Goal: Check status: Check status

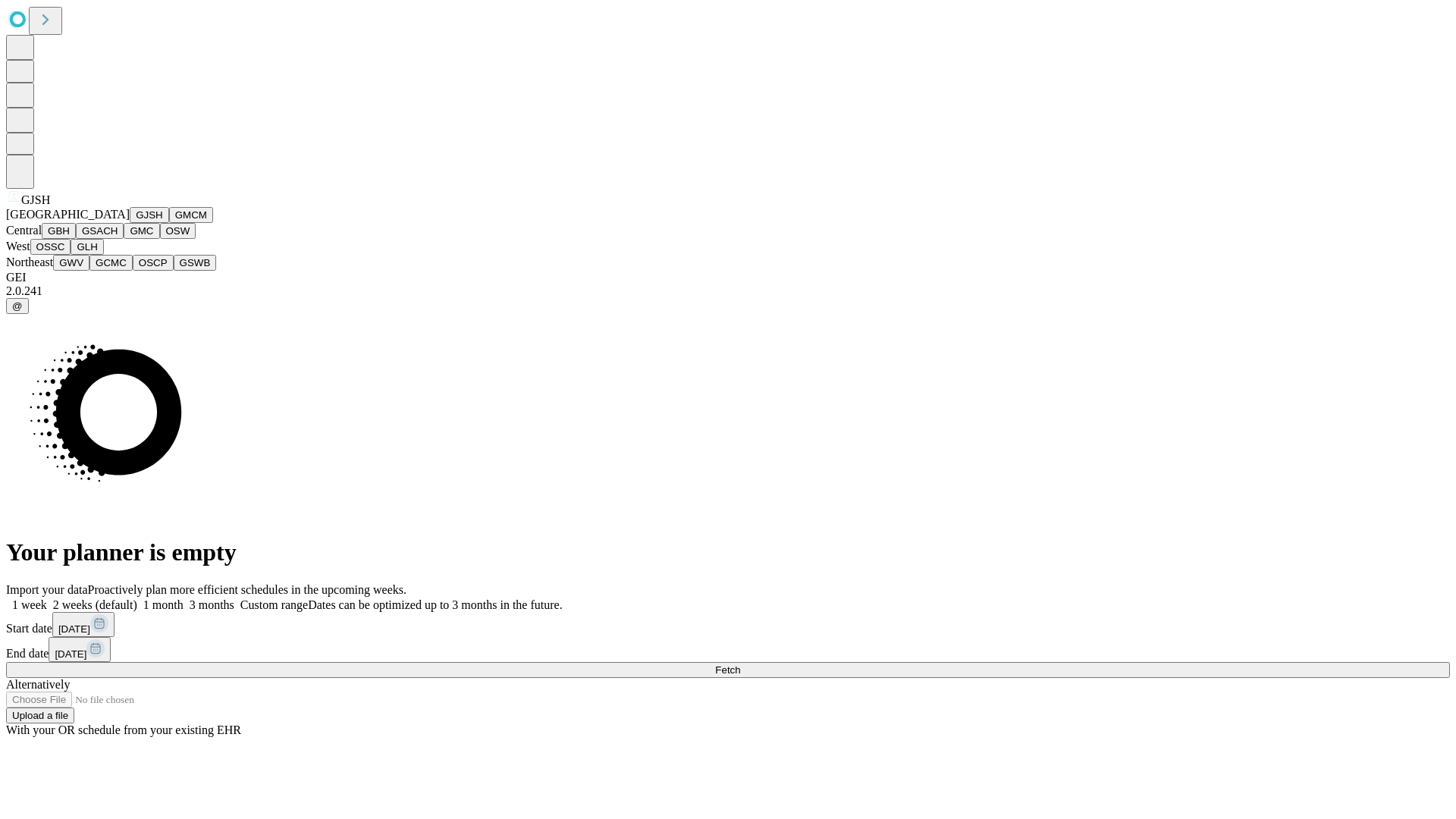
click at [130, 223] on button "GJSH" at bounding box center [149, 215] width 39 height 16
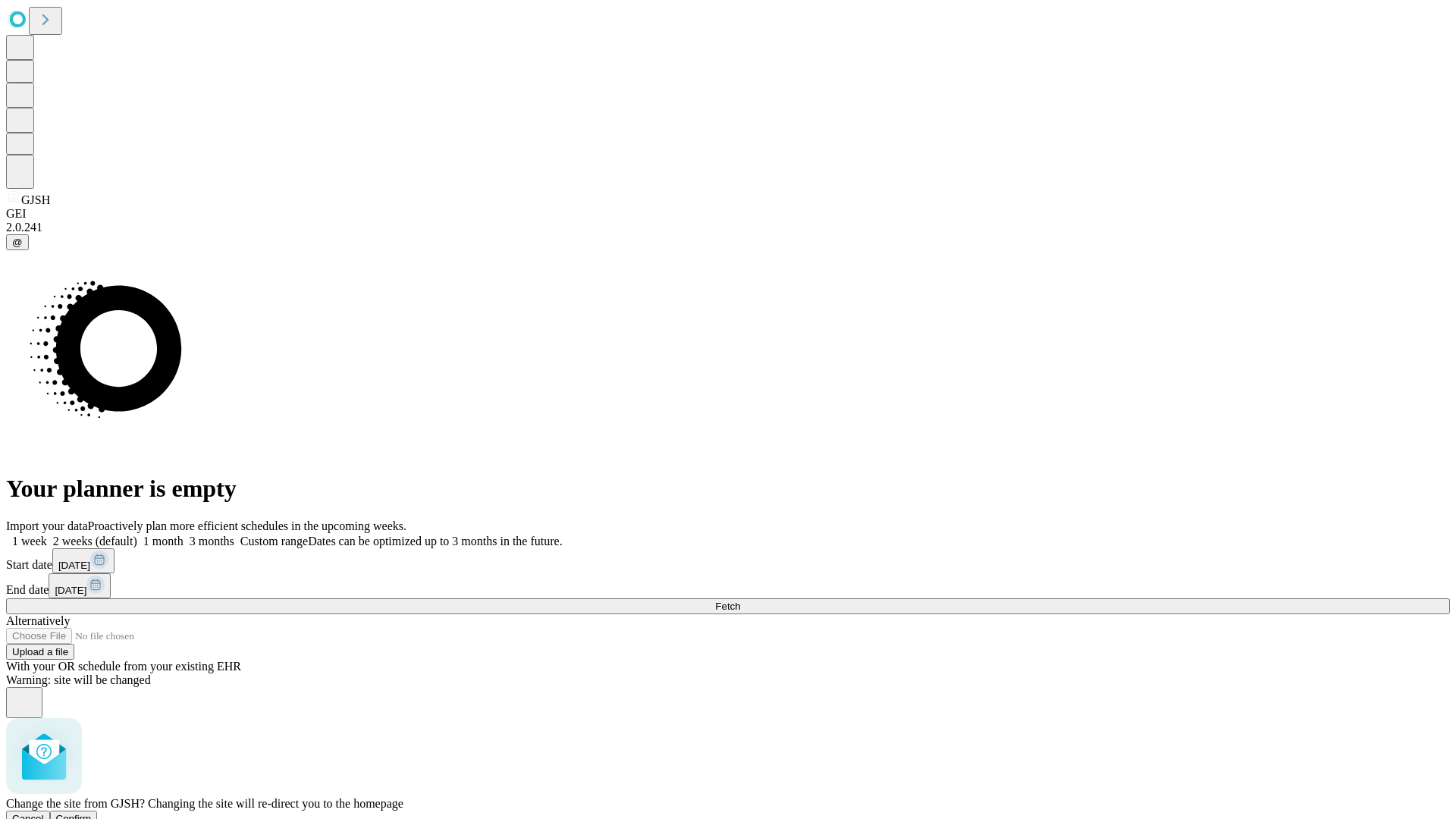
click at [91, 813] on span "Confirm" at bounding box center [73, 818] width 36 height 11
click at [138, 535] on label "2 weeks (default)" at bounding box center [92, 541] width 91 height 13
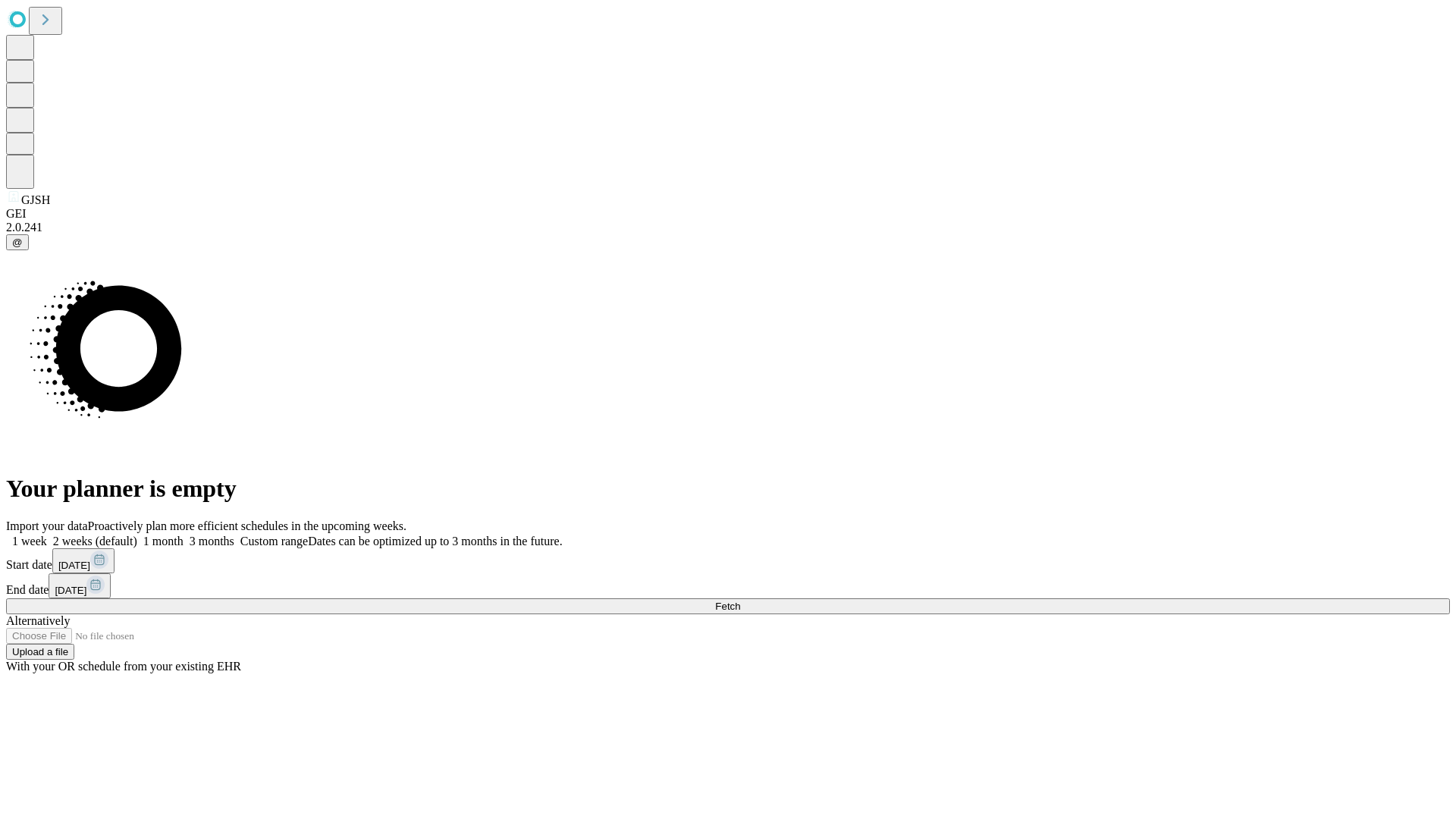
click at [740, 600] on span "Fetch" at bounding box center [728, 606] width 25 height 11
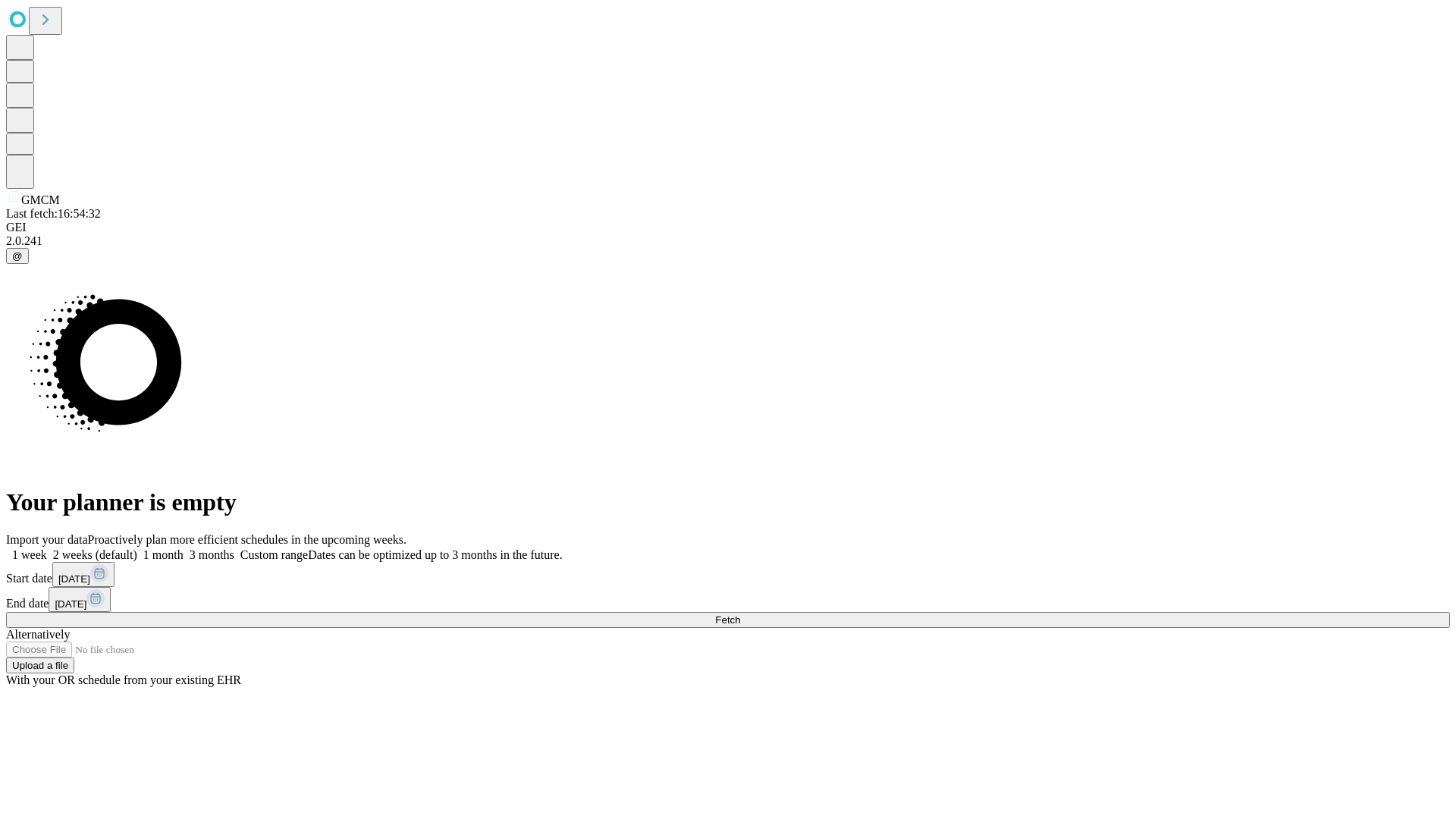
click at [138, 548] on label "2 weeks (default)" at bounding box center [92, 554] width 91 height 13
click at [740, 614] on span "Fetch" at bounding box center [728, 619] width 25 height 11
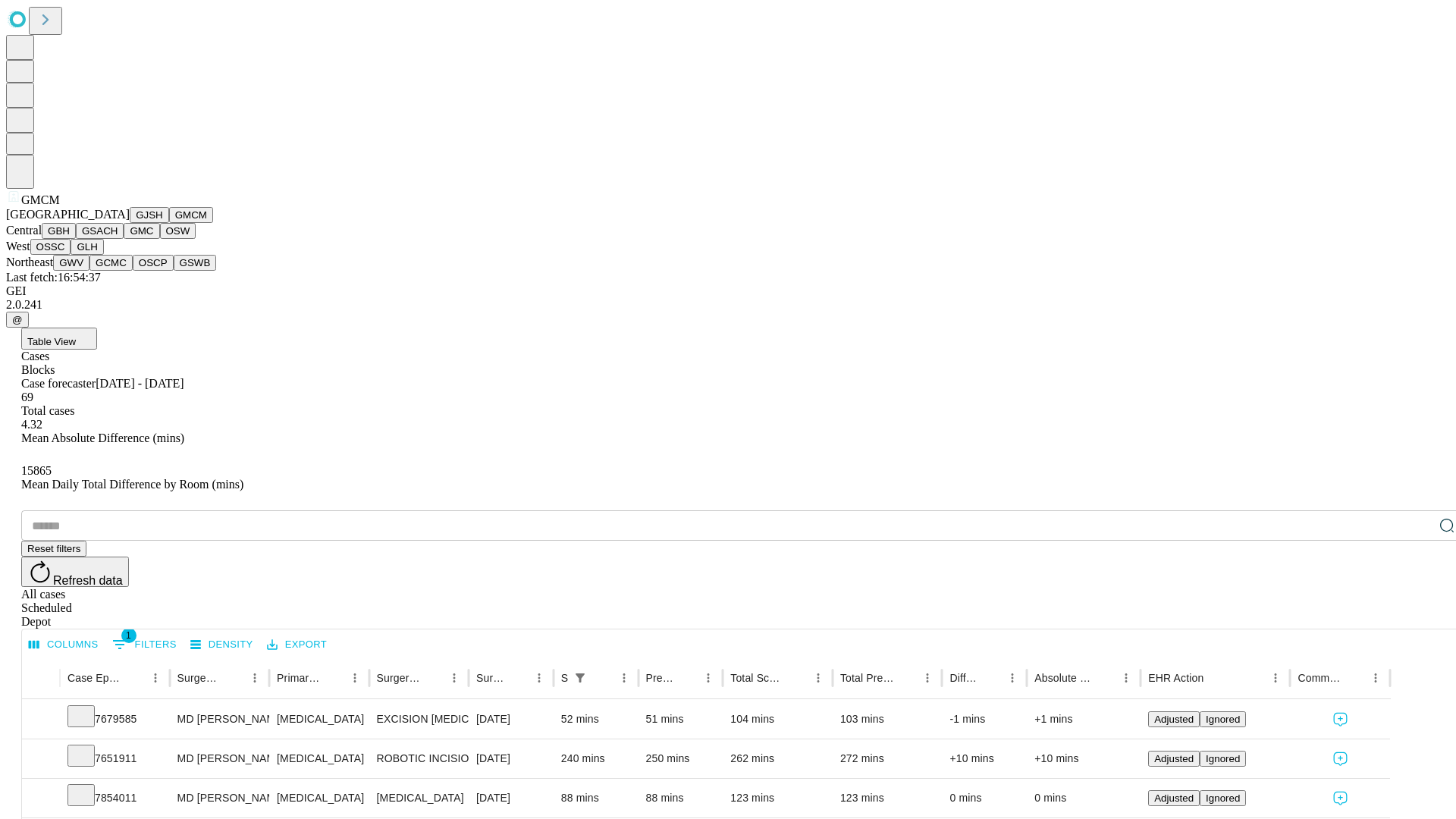
click at [76, 239] on button "GBH" at bounding box center [58, 231] width 34 height 16
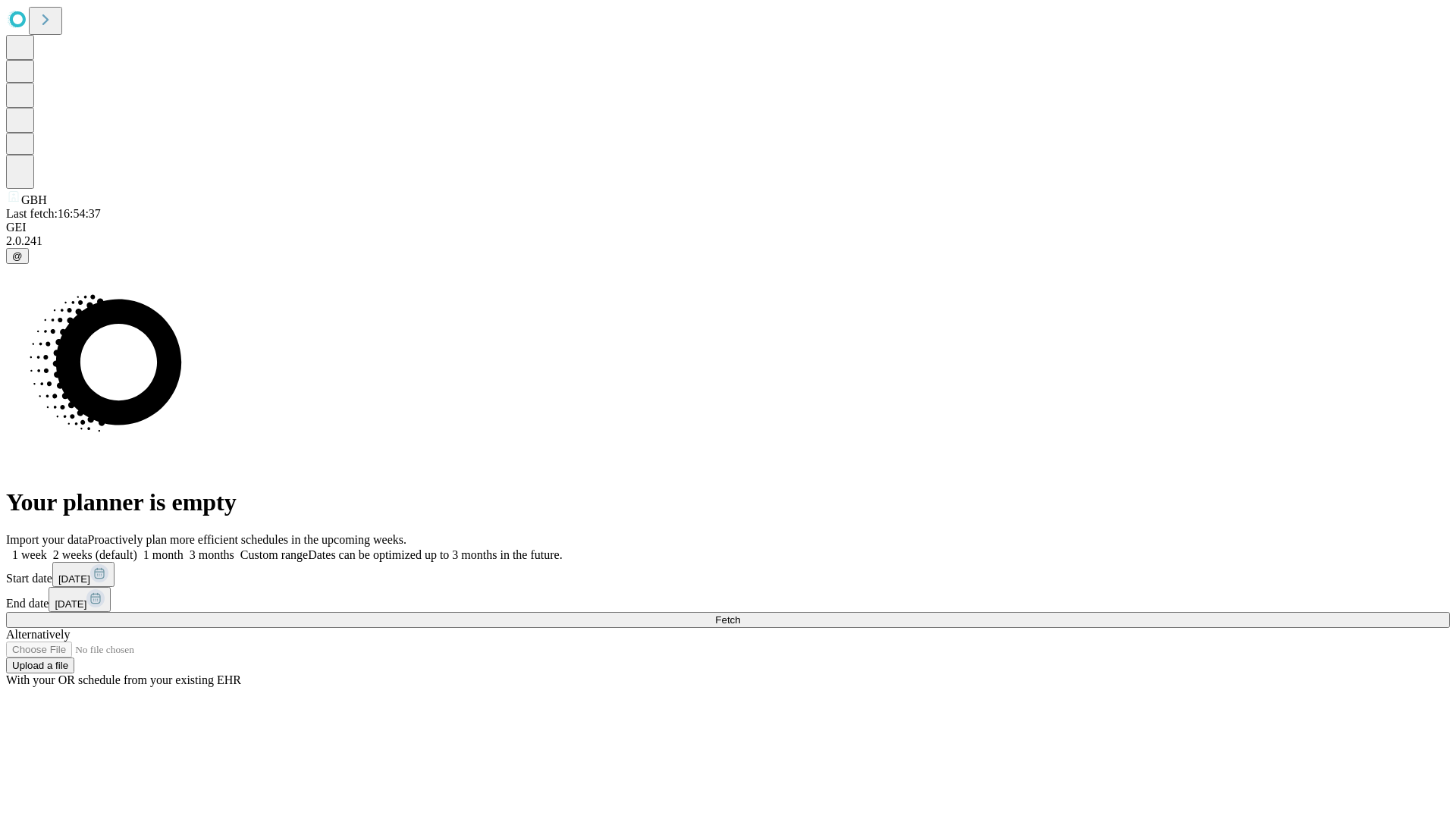
click at [138, 548] on label "2 weeks (default)" at bounding box center [92, 554] width 91 height 13
click at [740, 614] on span "Fetch" at bounding box center [728, 619] width 25 height 11
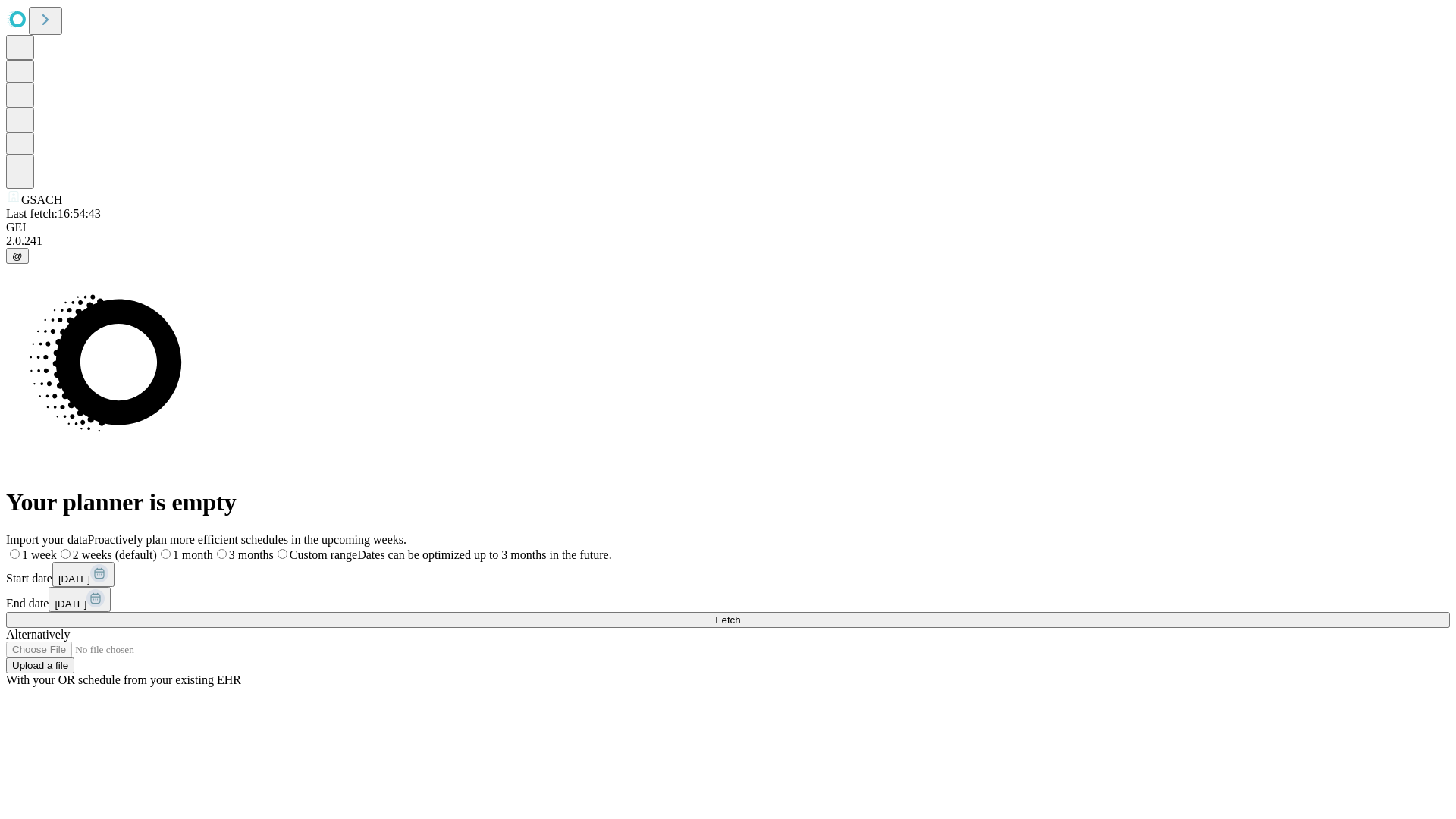
click at [740, 614] on span "Fetch" at bounding box center [728, 619] width 25 height 11
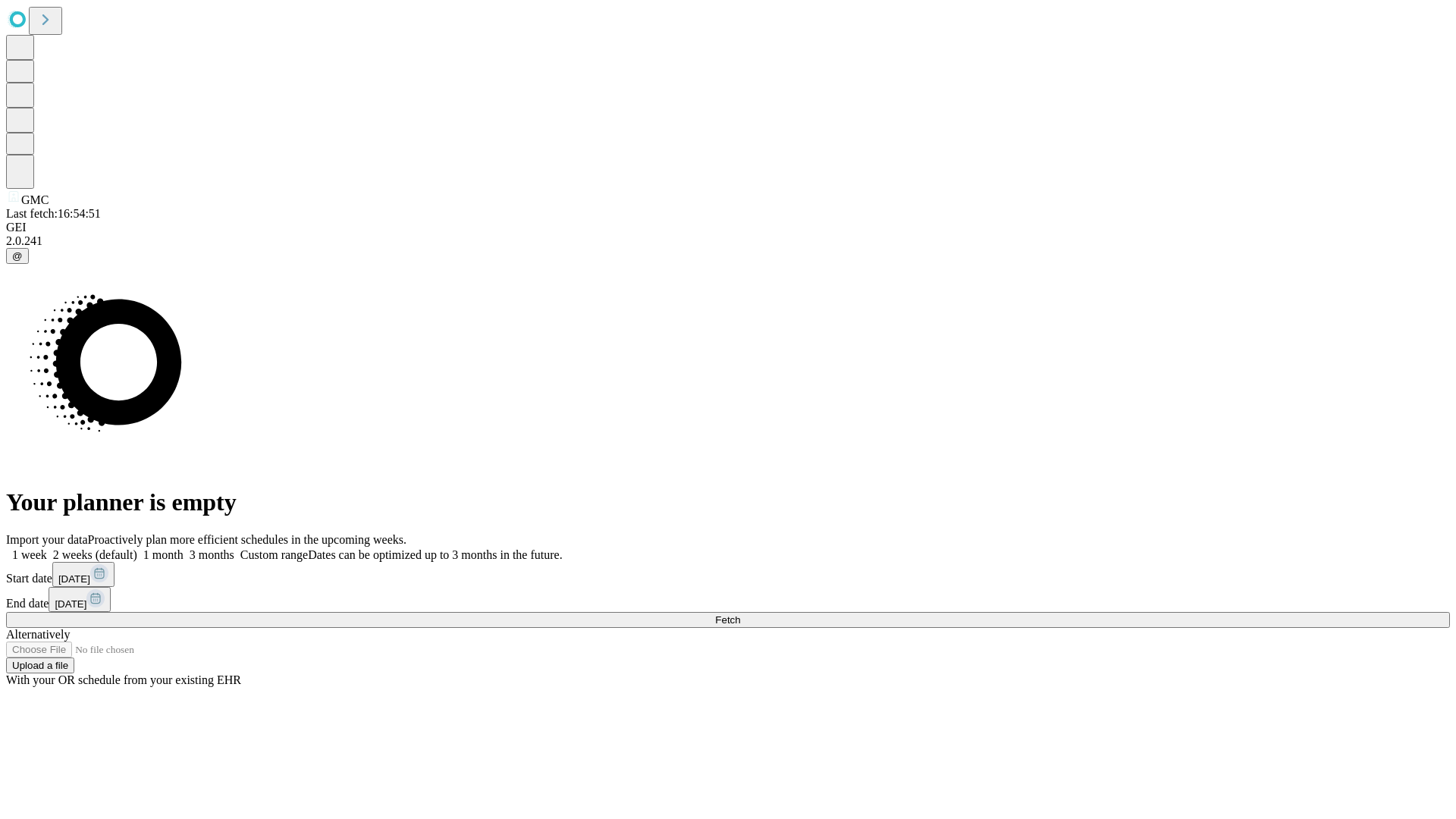
click at [138, 548] on label "2 weeks (default)" at bounding box center [92, 554] width 91 height 13
click at [740, 614] on span "Fetch" at bounding box center [728, 619] width 25 height 11
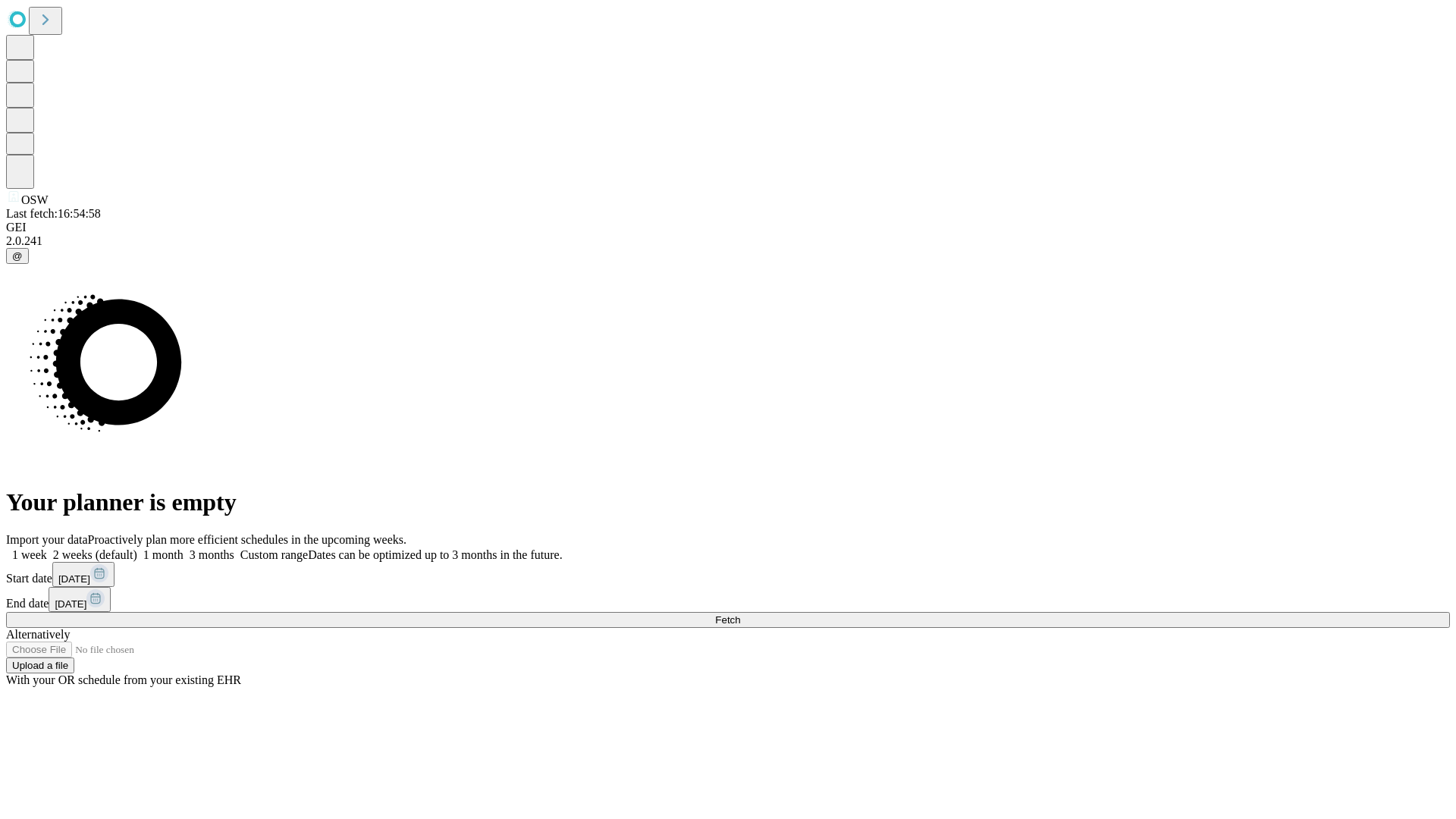
click at [740, 614] on span "Fetch" at bounding box center [728, 619] width 25 height 11
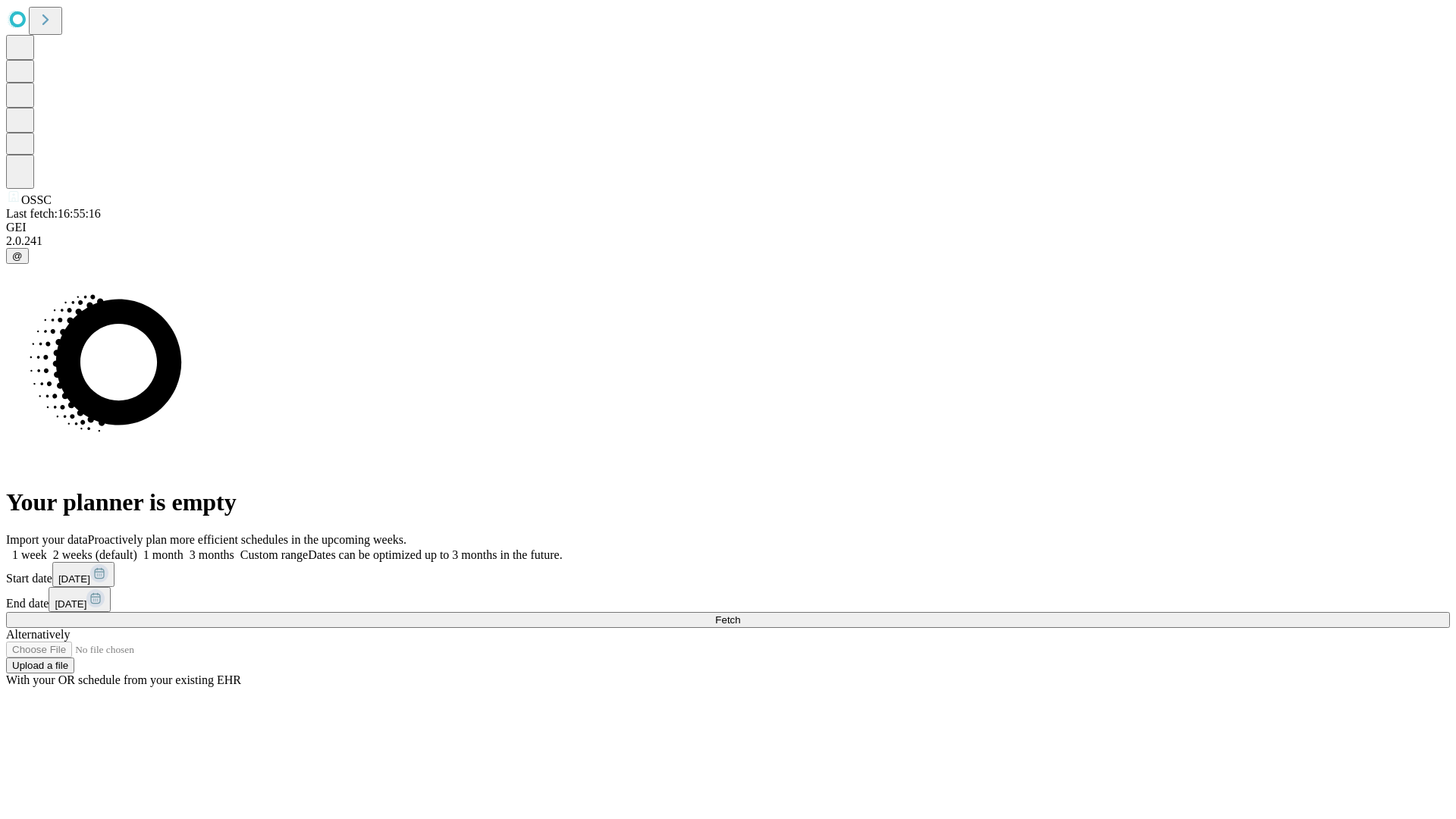
click at [138, 548] on label "2 weeks (default)" at bounding box center [92, 554] width 91 height 13
click at [740, 614] on span "Fetch" at bounding box center [728, 619] width 25 height 11
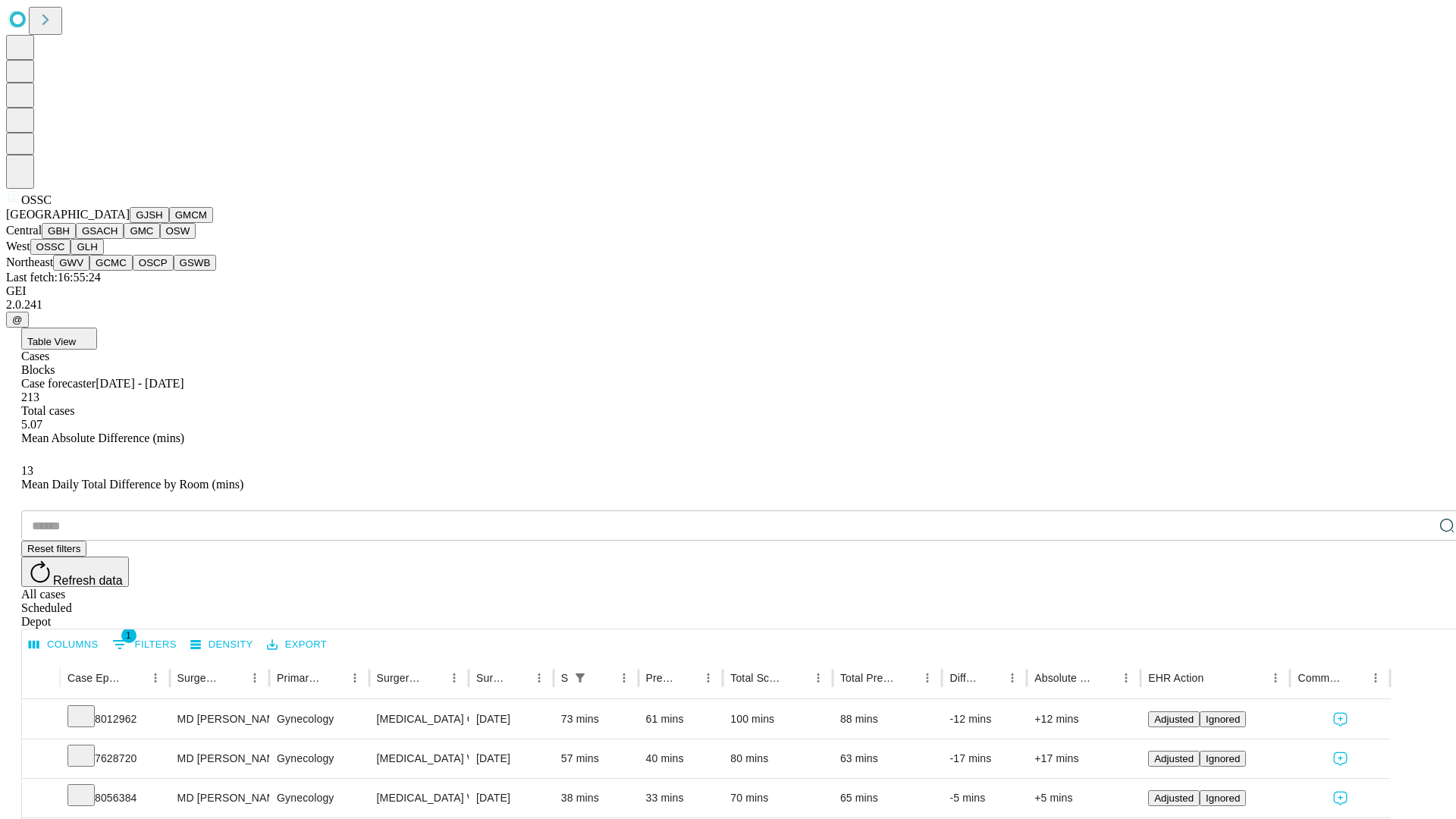
click at [103, 254] on button "GLH" at bounding box center [86, 247] width 32 height 16
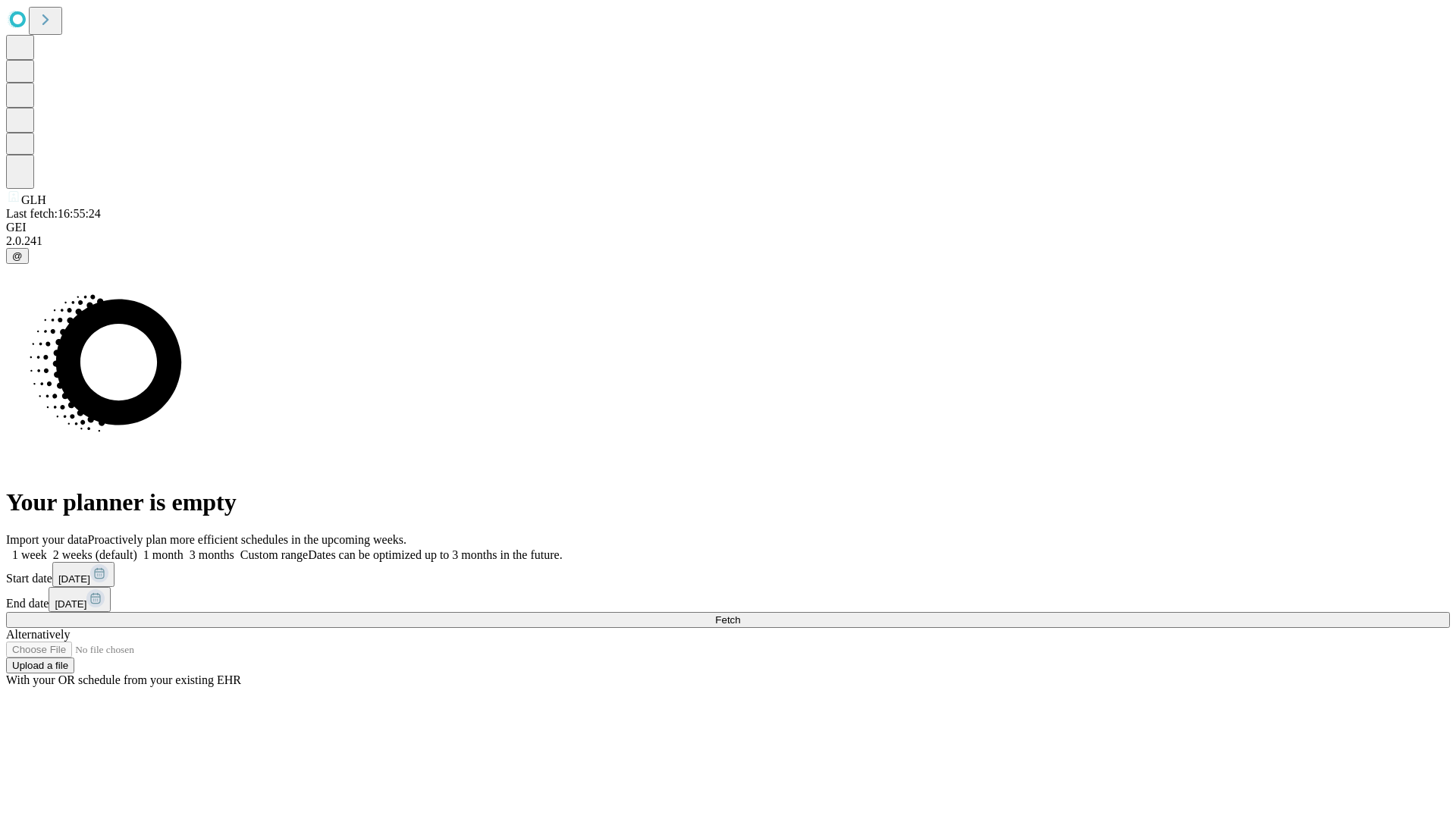
click at [138, 548] on label "2 weeks (default)" at bounding box center [92, 554] width 91 height 13
click at [740, 614] on span "Fetch" at bounding box center [728, 619] width 25 height 11
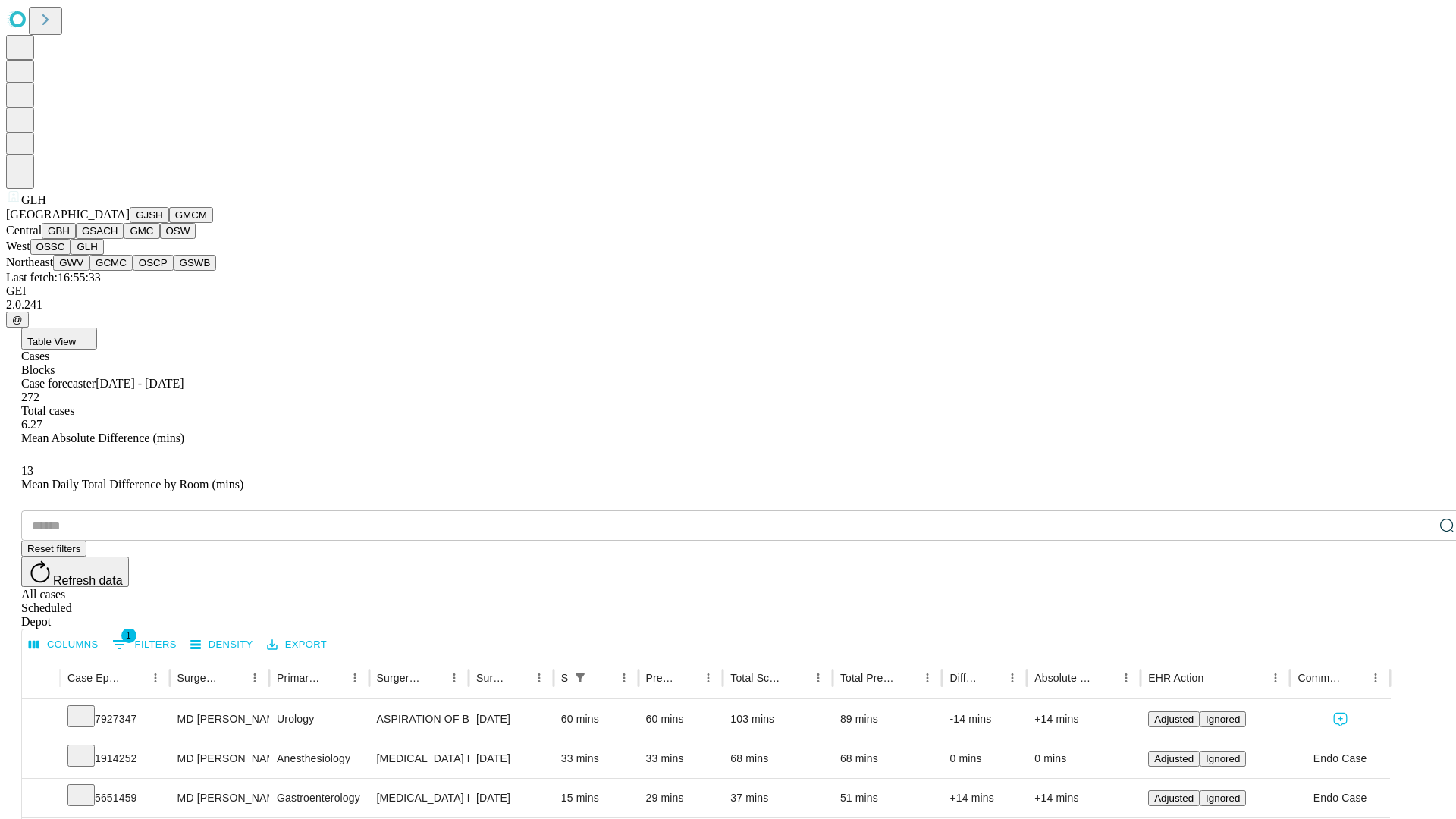
click at [90, 271] on button "GWV" at bounding box center [71, 262] width 37 height 16
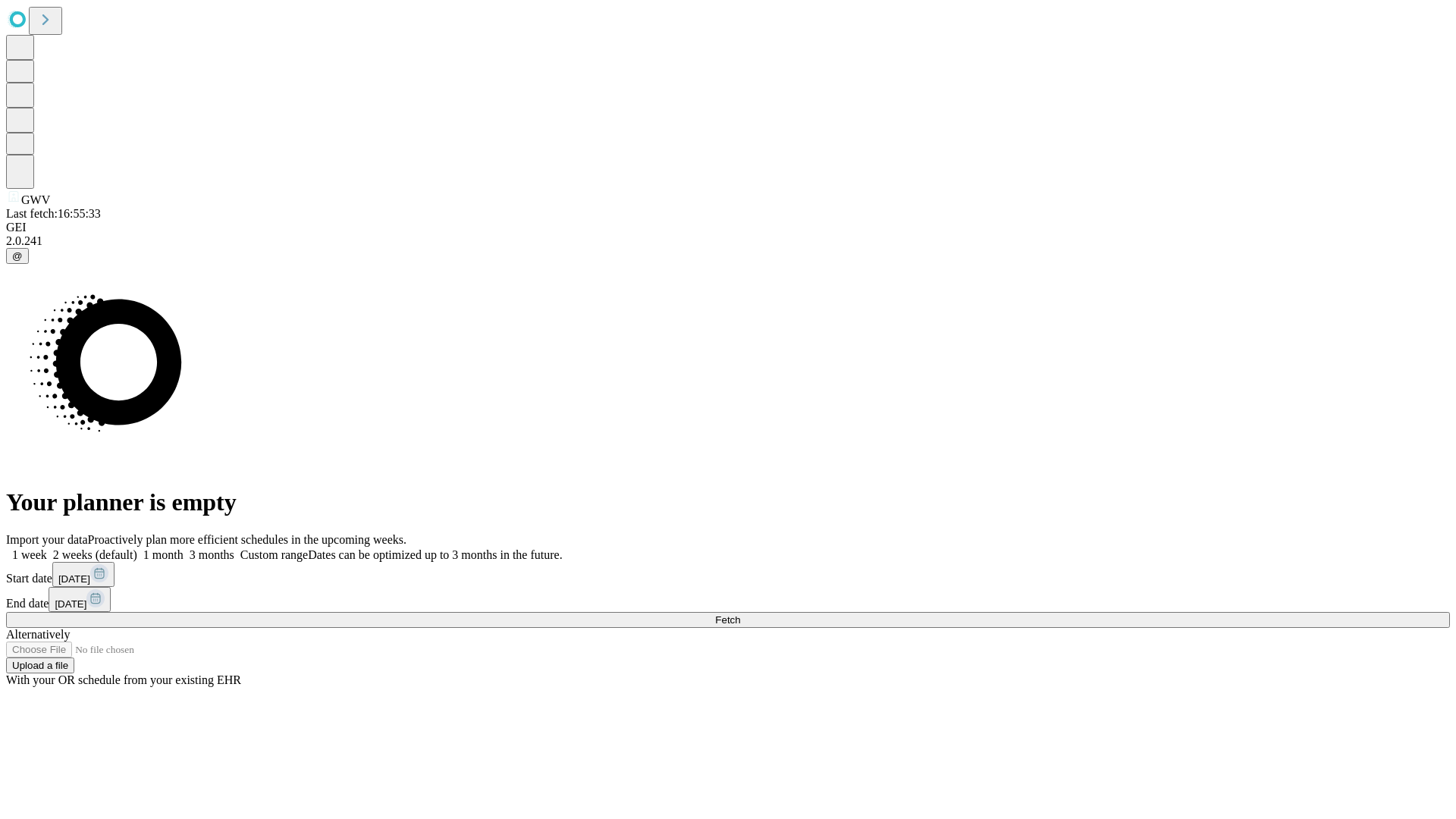
click at [138, 548] on label "2 weeks (default)" at bounding box center [92, 554] width 91 height 13
click at [740, 614] on span "Fetch" at bounding box center [728, 619] width 25 height 11
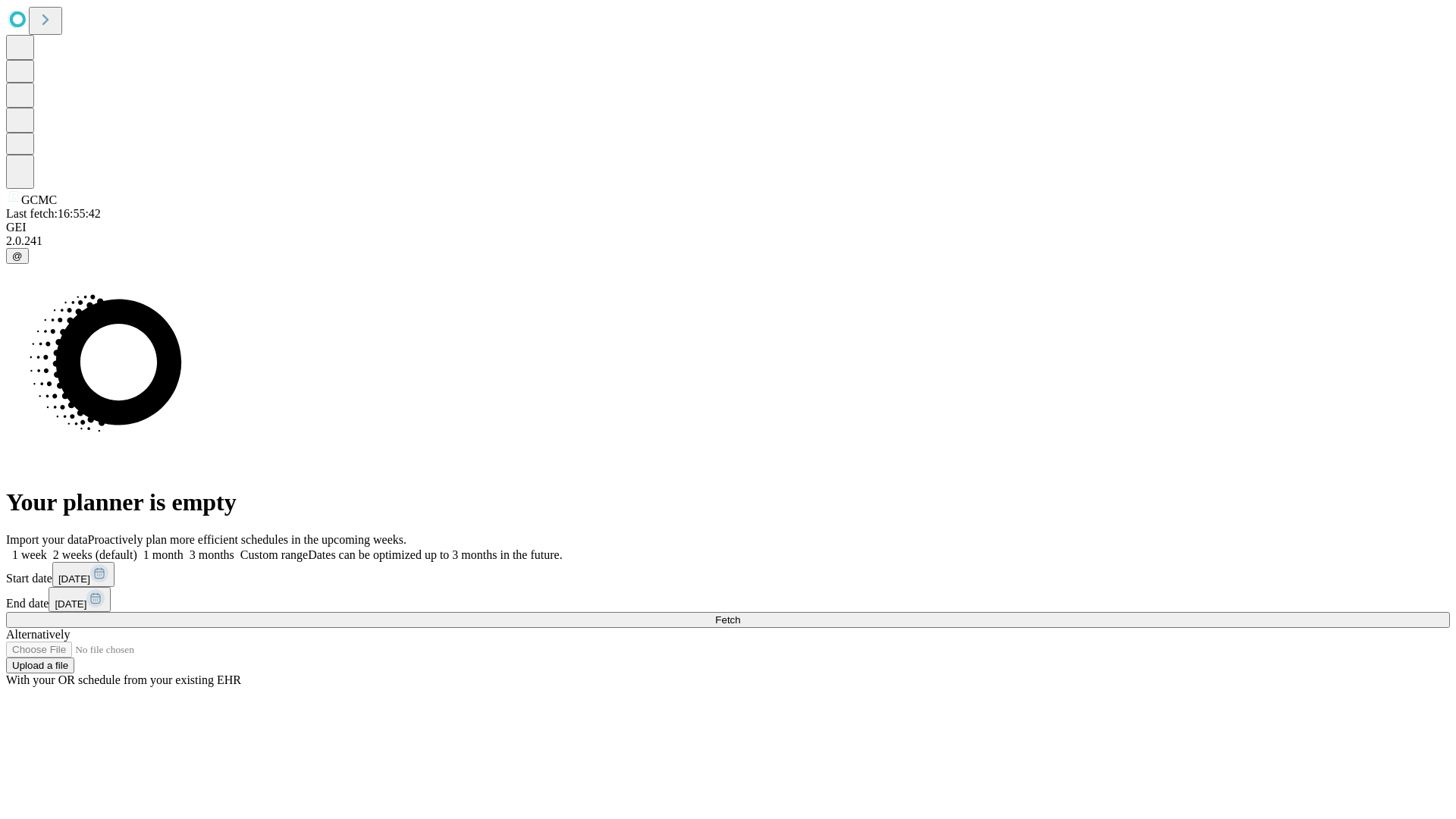
click at [138, 548] on label "2 weeks (default)" at bounding box center [92, 554] width 91 height 13
click at [740, 614] on span "Fetch" at bounding box center [728, 619] width 25 height 11
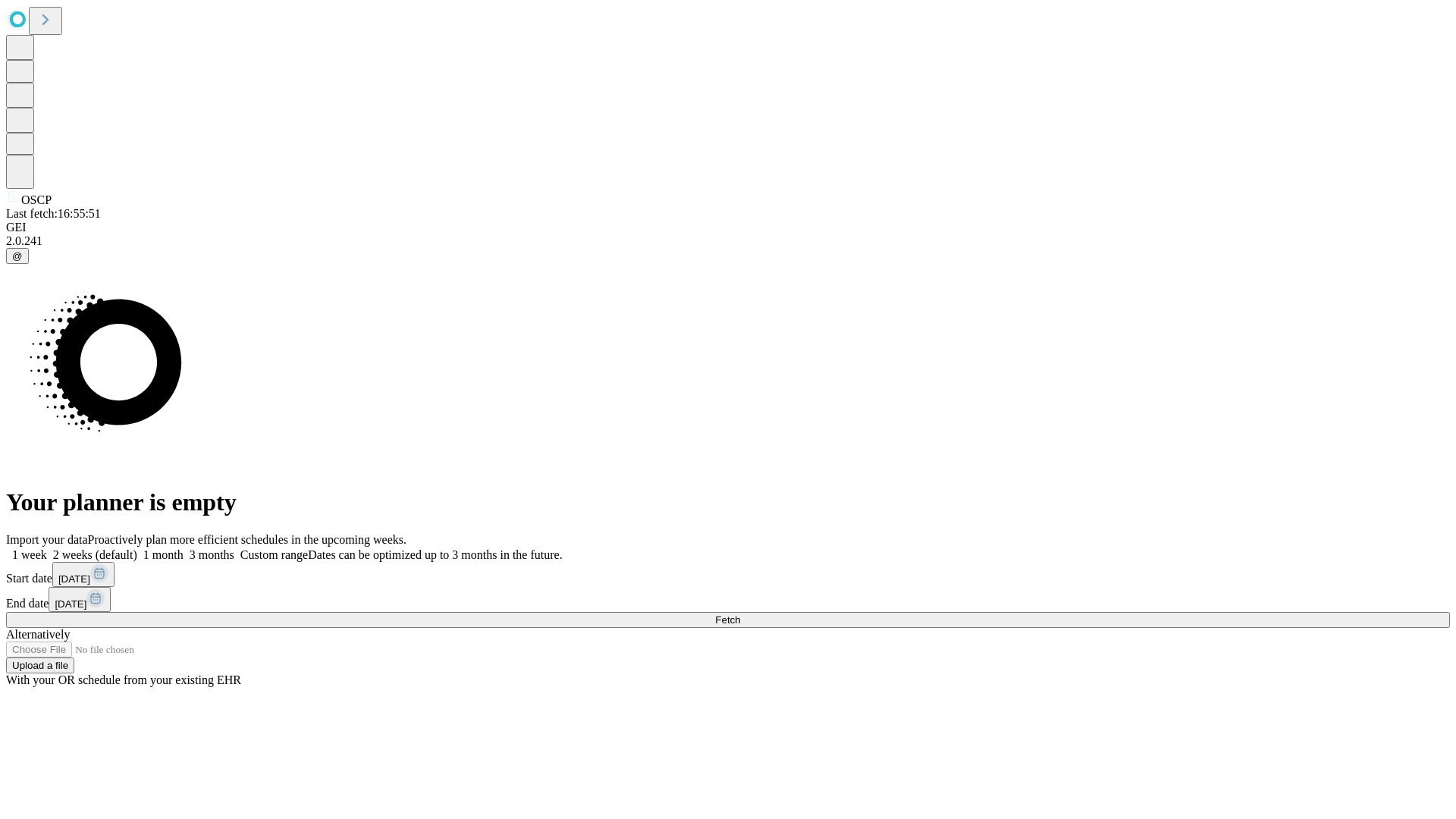
click at [138, 548] on label "2 weeks (default)" at bounding box center [92, 554] width 91 height 13
click at [740, 614] on span "Fetch" at bounding box center [728, 619] width 25 height 11
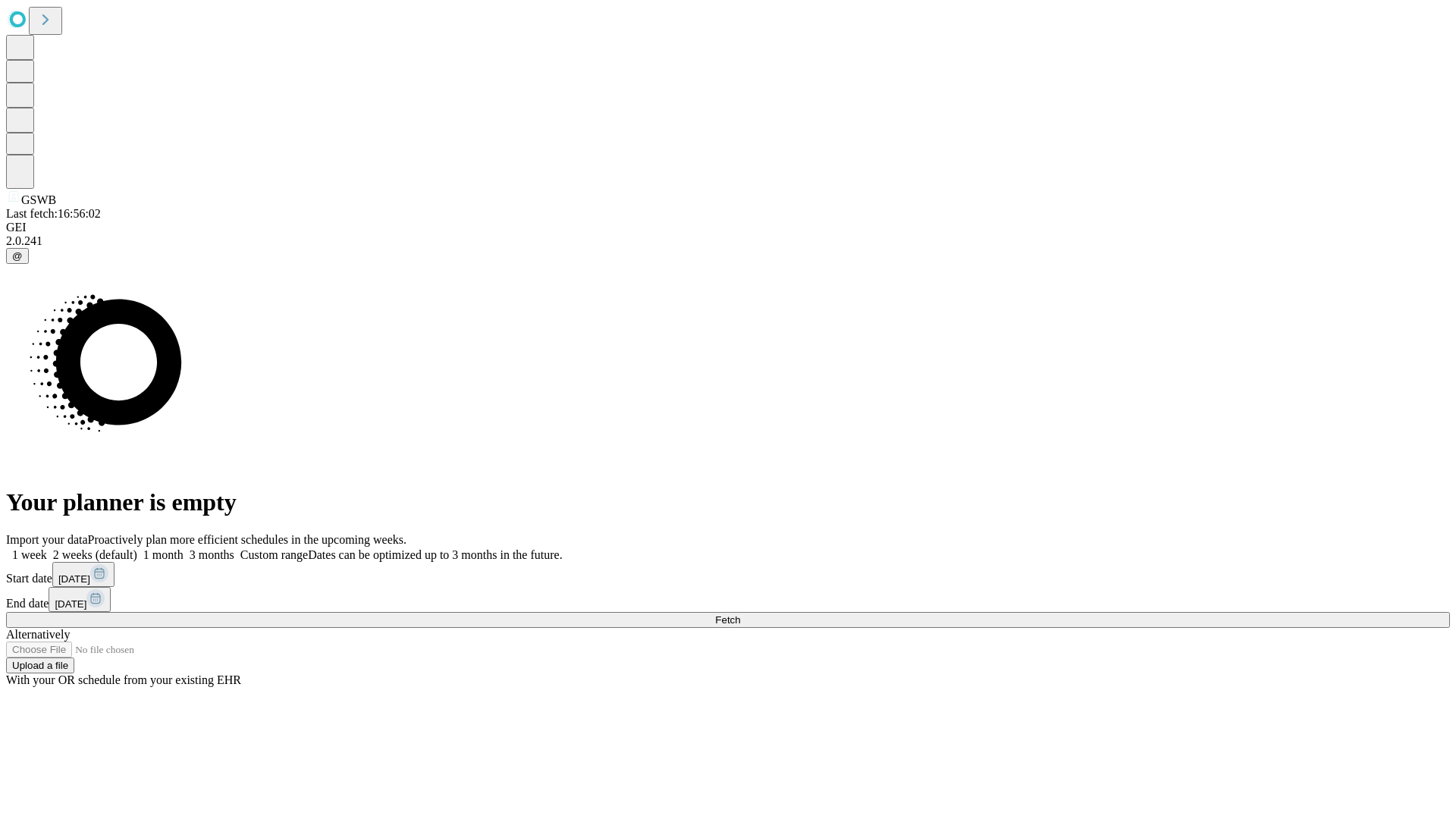
click at [138, 548] on label "2 weeks (default)" at bounding box center [92, 554] width 91 height 13
click at [740, 614] on span "Fetch" at bounding box center [728, 619] width 25 height 11
